Goal: Information Seeking & Learning: Find specific fact

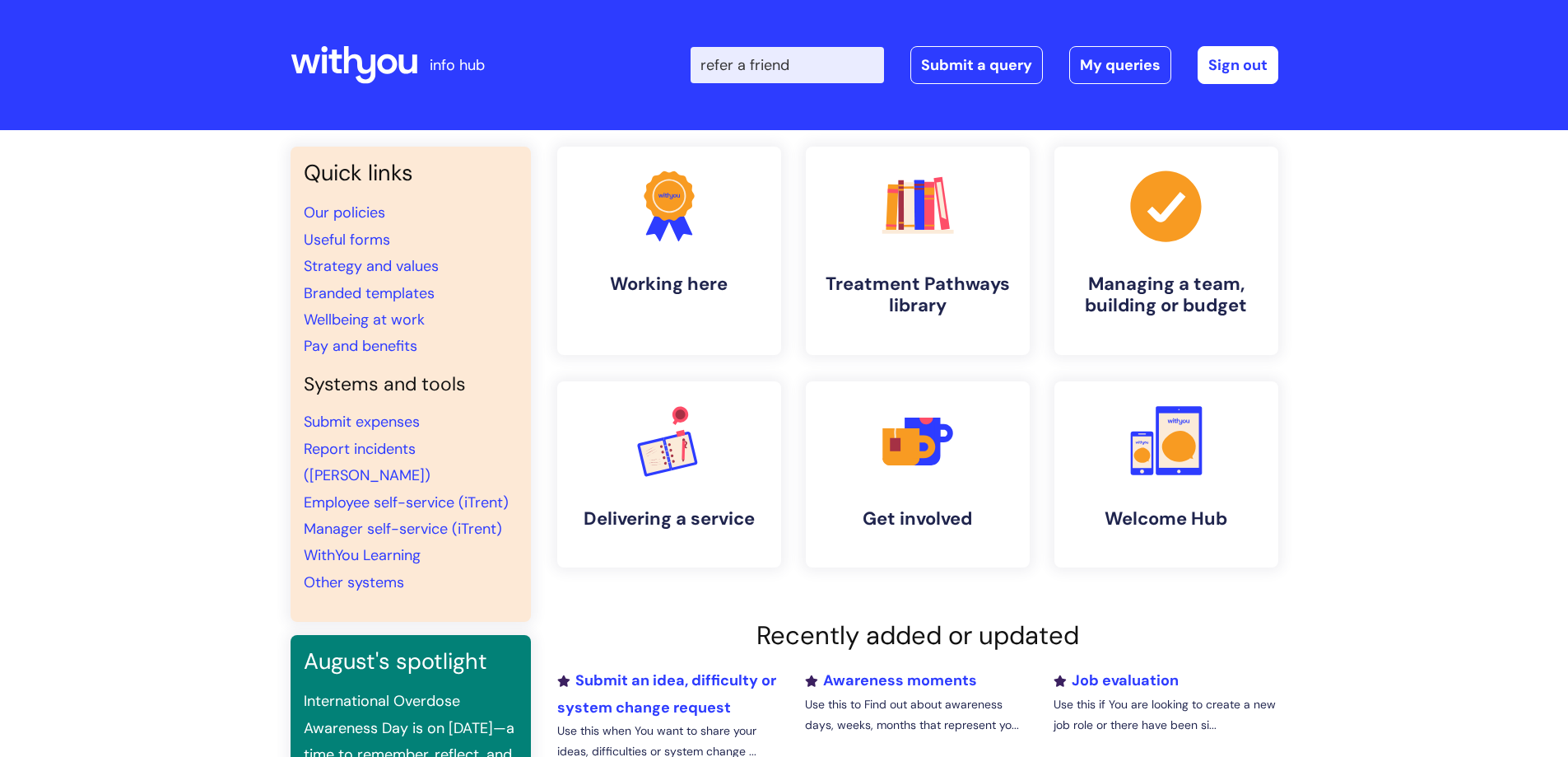
type input "refer a friend"
click button "Search" at bounding box center [0, 0] width 0 height 0
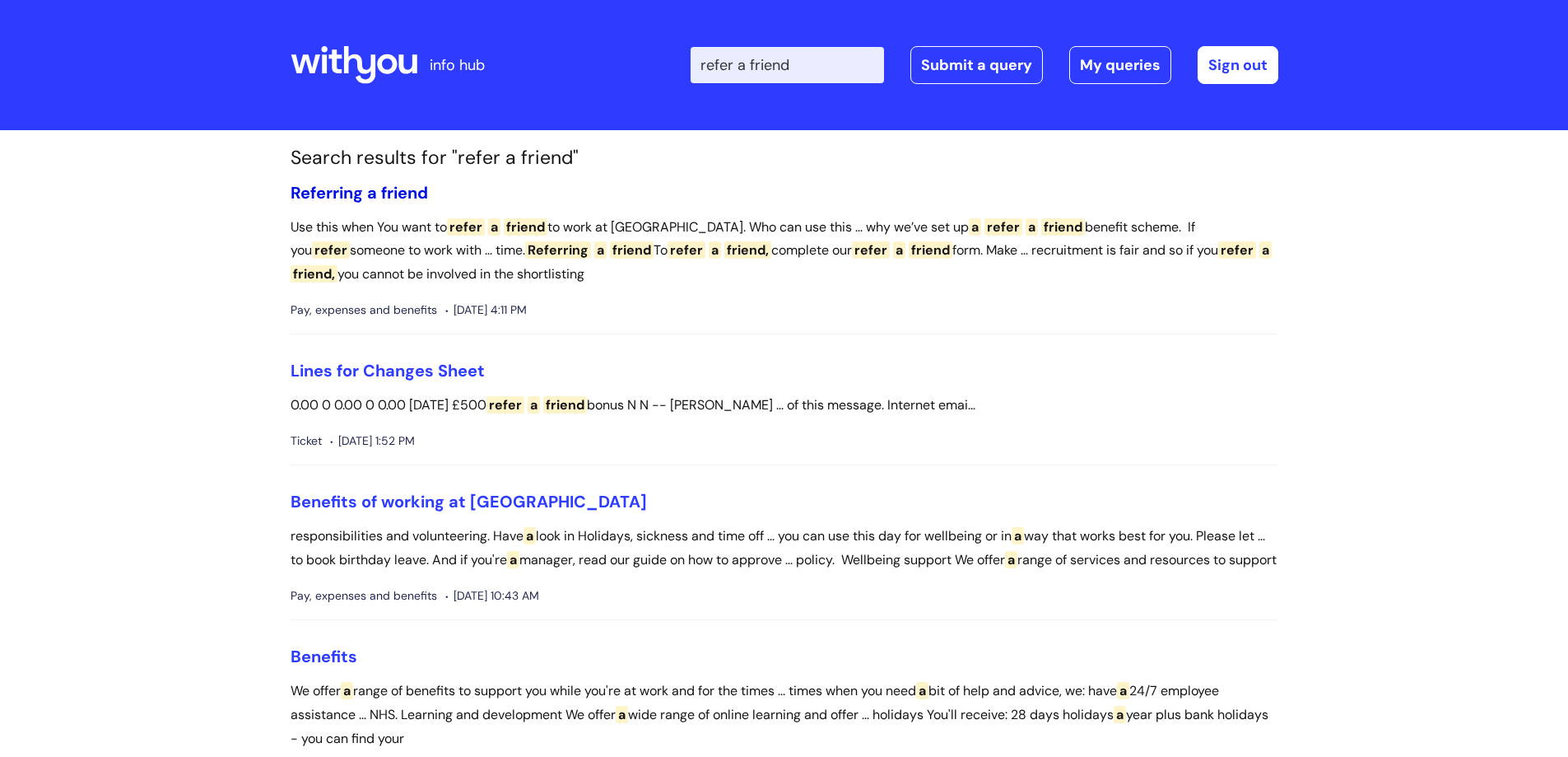
click at [393, 191] on span "friend" at bounding box center [404, 192] width 47 height 22
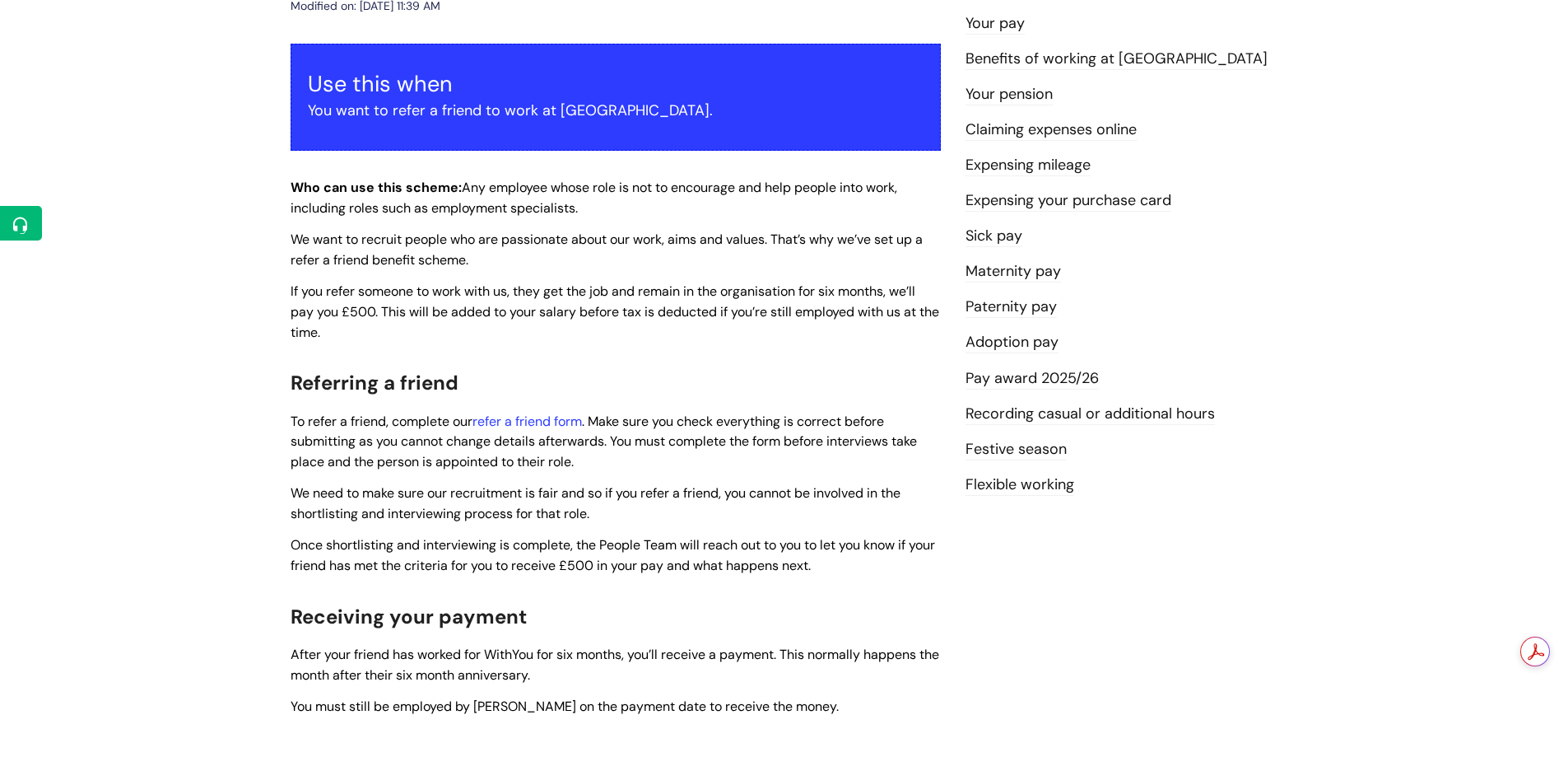
scroll to position [329, 0]
